Goal: Find specific page/section: Find specific page/section

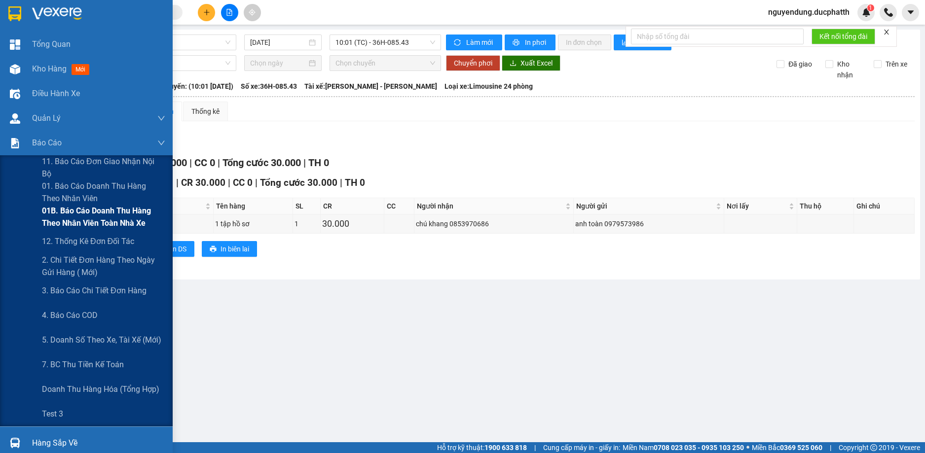
click at [75, 215] on span "01B. Báo cáo doanh thu hàng theo nhân viên toàn nhà xe" at bounding box center [103, 217] width 123 height 25
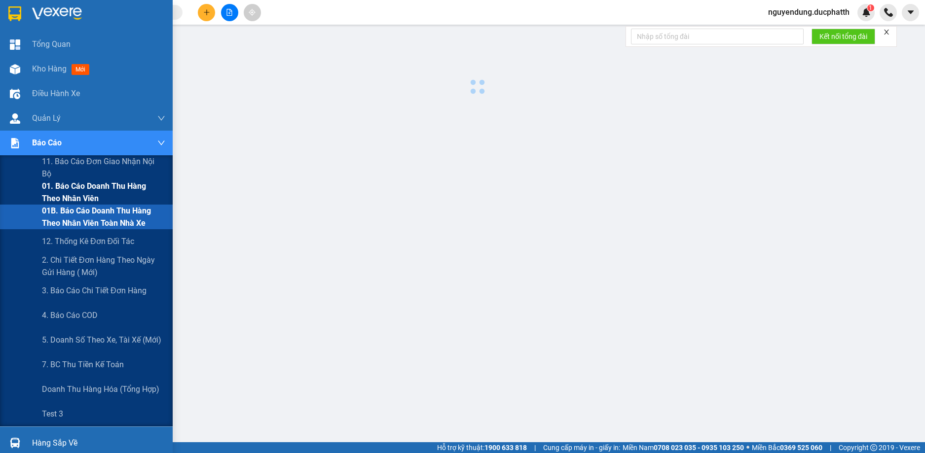
click at [80, 193] on span "01. Báo cáo doanh thu hàng theo nhân viên" at bounding box center [103, 192] width 123 height 25
